Goal: Transaction & Acquisition: Purchase product/service

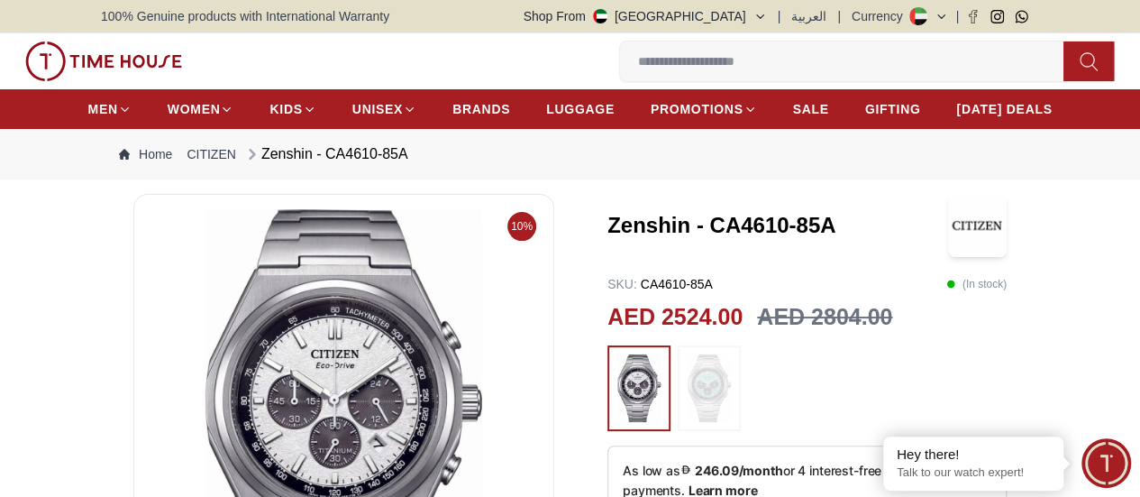
click at [0, 0] on img at bounding box center [0, 0] width 0 height 0
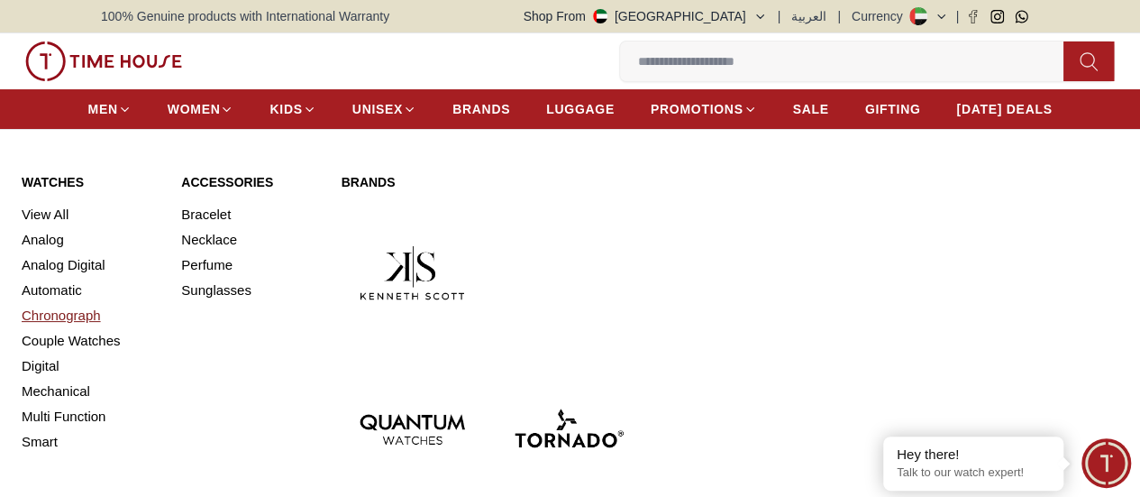
click at [84, 328] on link "Chronograph" at bounding box center [91, 315] width 138 height 25
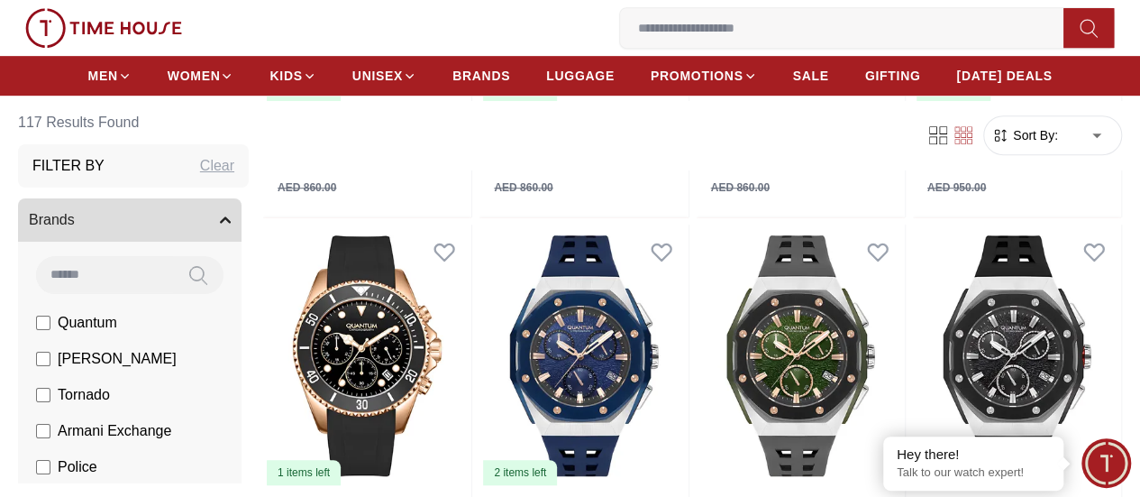
click at [234, 168] on div "Clear" at bounding box center [217, 166] width 34 height 22
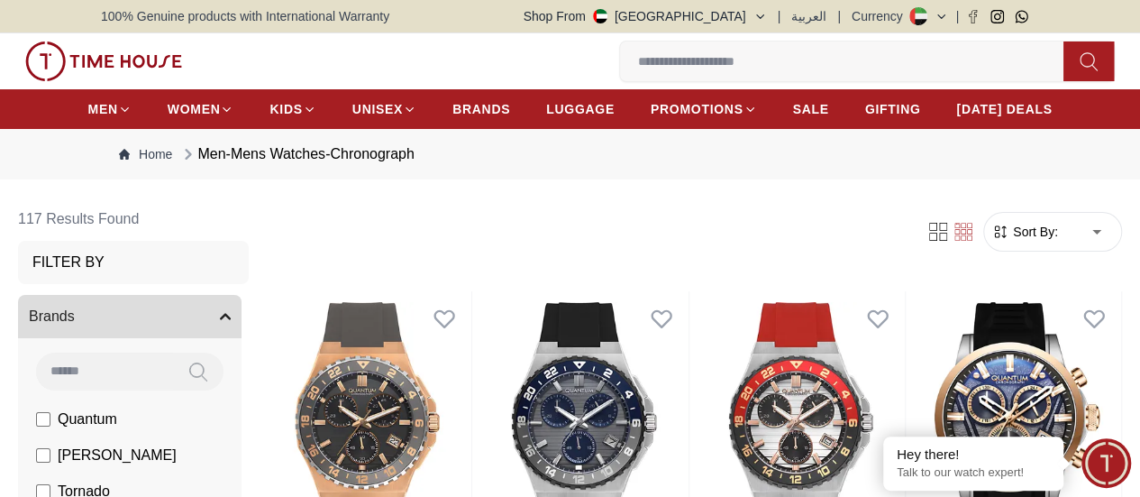
click at [242, 334] on button "Brands" at bounding box center [130, 316] width 224 height 43
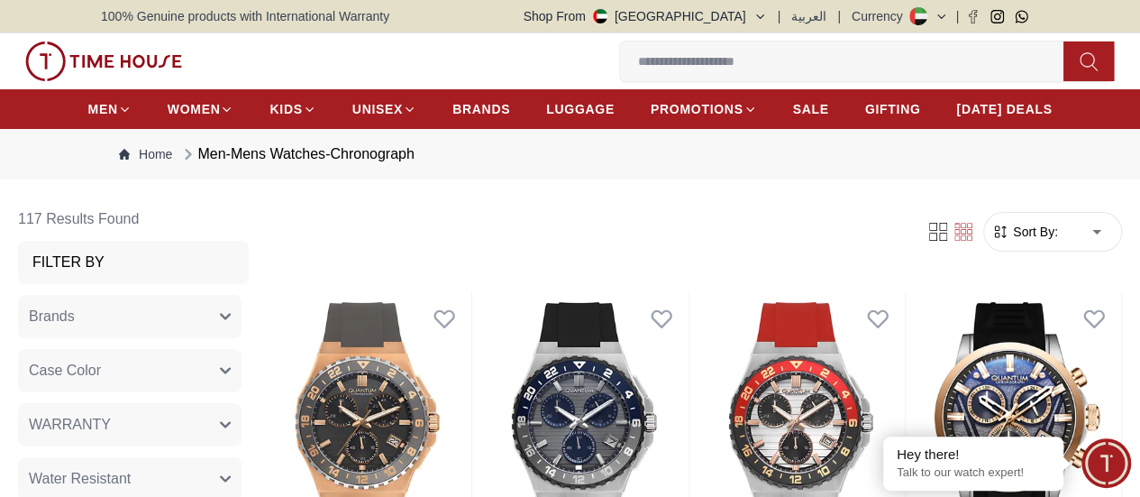
click at [0, 0] on img at bounding box center [0, 0] width 0 height 0
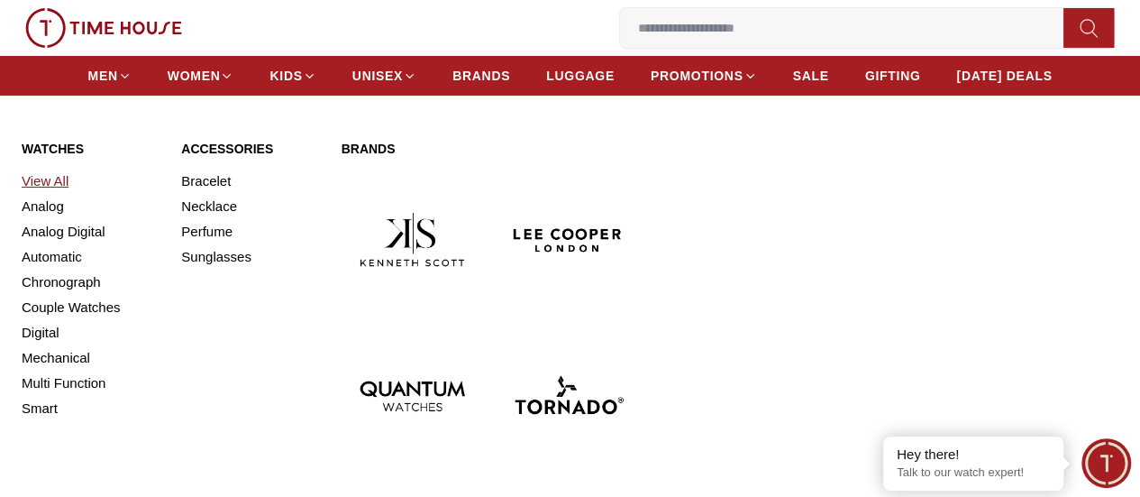
scroll to position [90, 0]
click at [61, 194] on link "View All" at bounding box center [91, 181] width 138 height 25
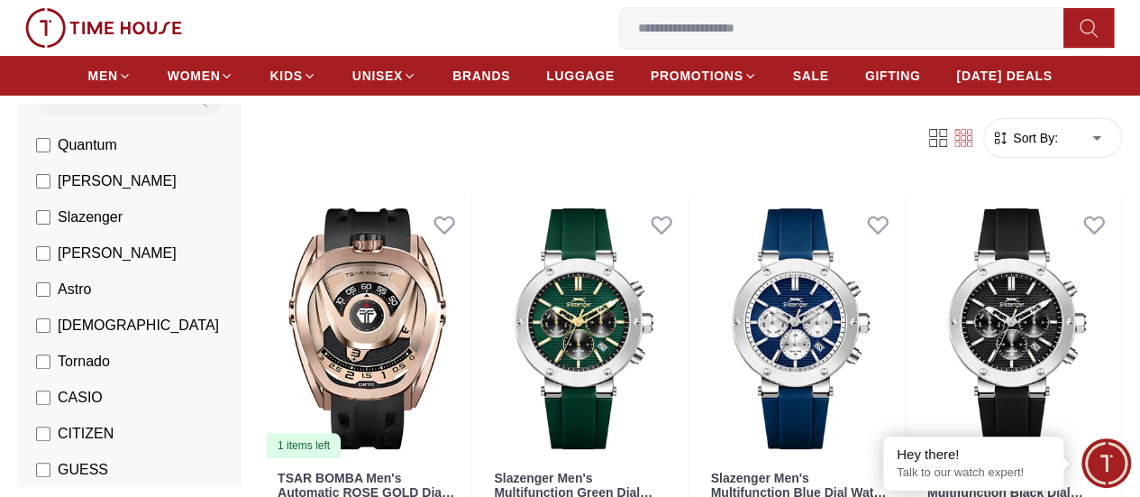
scroll to position [270, 0]
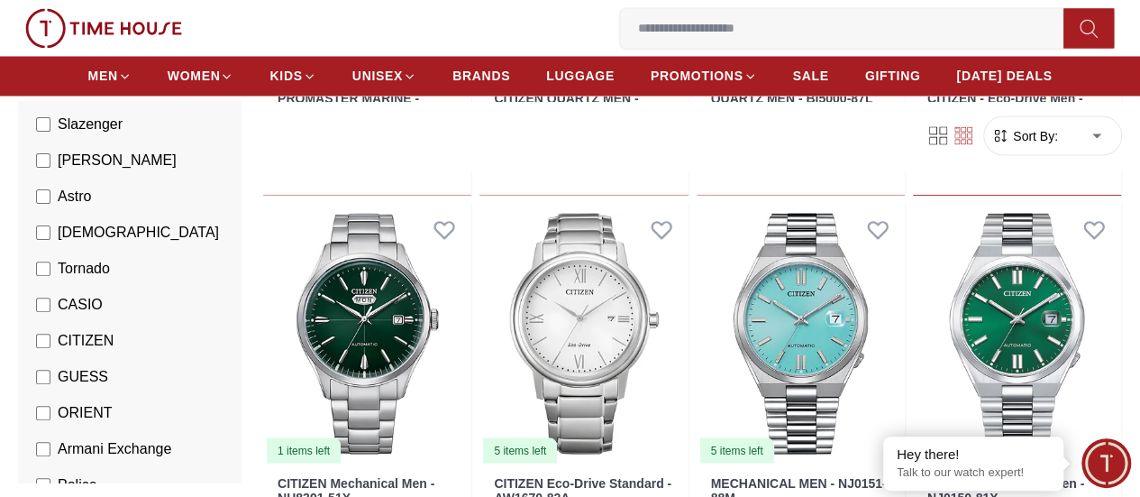
scroll to position [1713, 0]
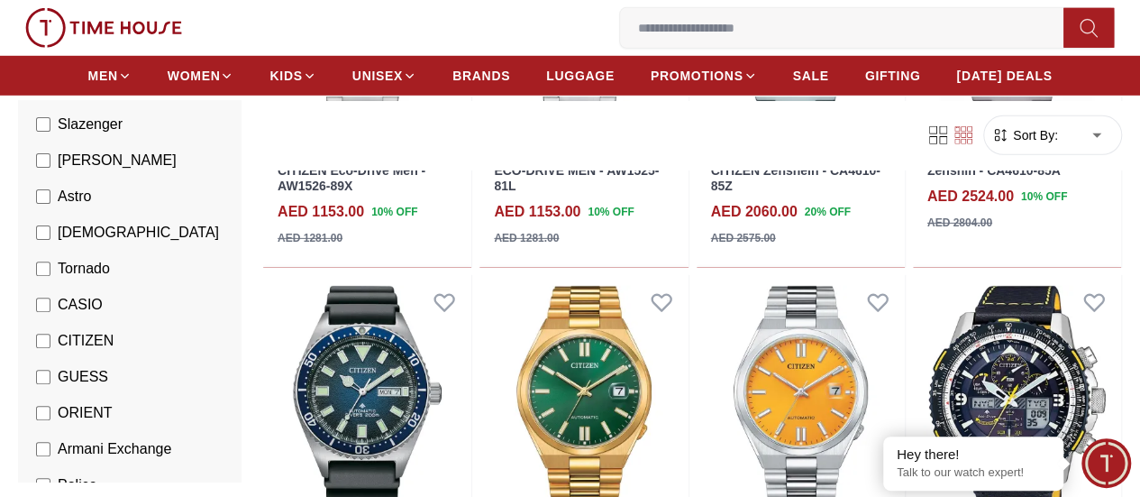
scroll to position [2434, 0]
